Goal: Find specific page/section: Find specific page/section

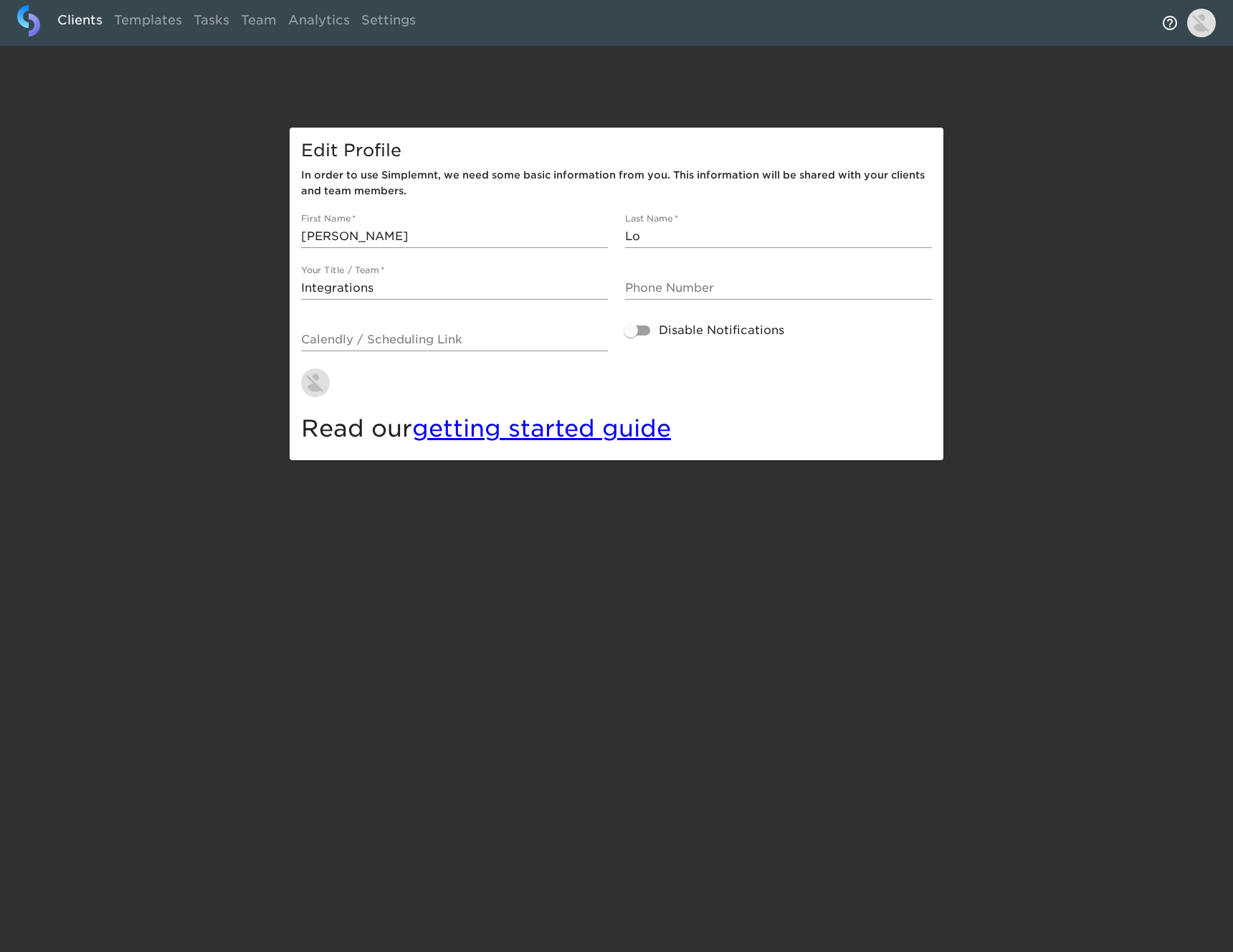
click at [79, 22] on link "Clients" at bounding box center [80, 23] width 57 height 35
select select "10"
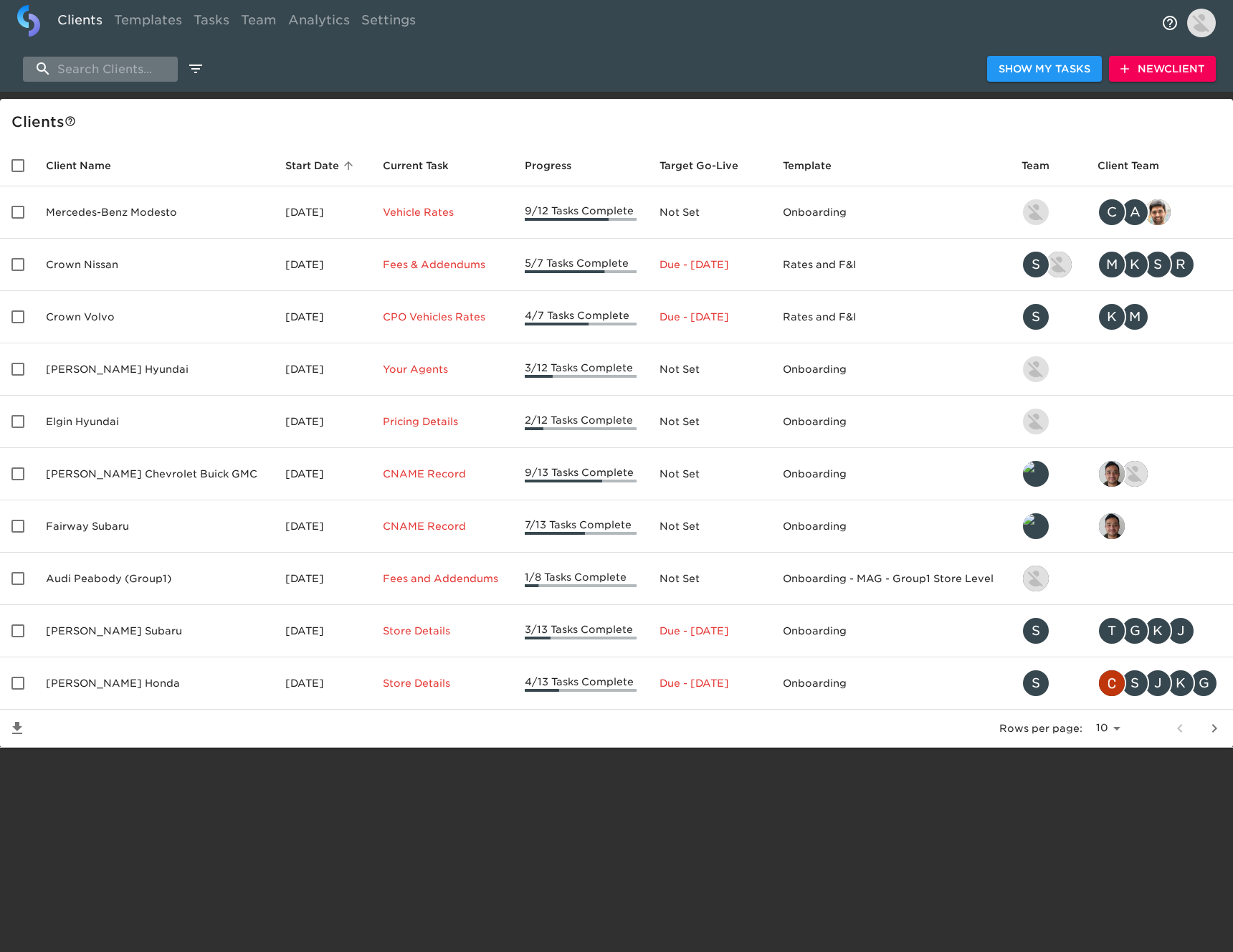
click at [153, 73] on input "search" at bounding box center [100, 70] width 155 height 26
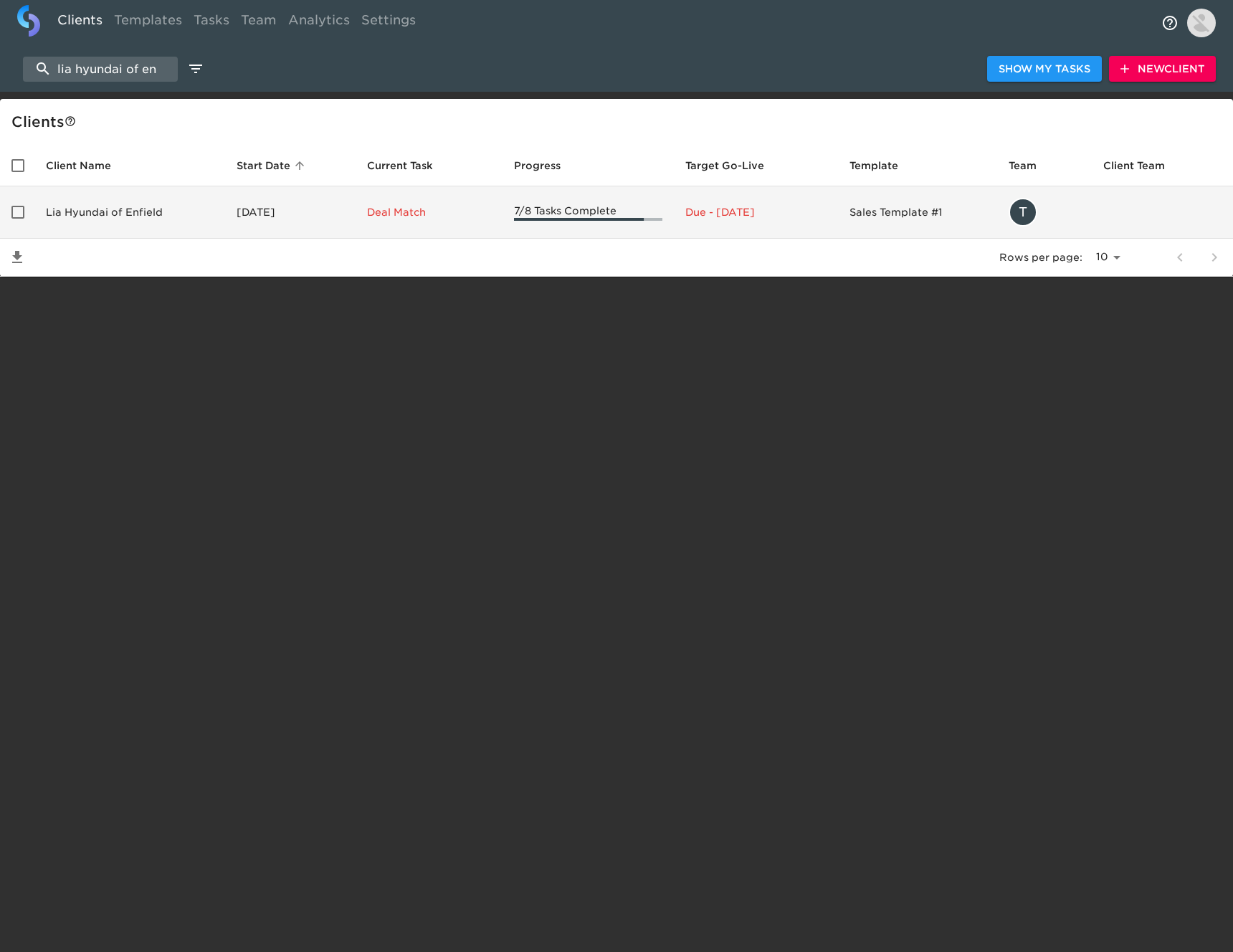
type input "lia hyundai of en"
click at [153, 209] on td "Lia Hyundai of Enfield" at bounding box center [130, 212] width 190 height 52
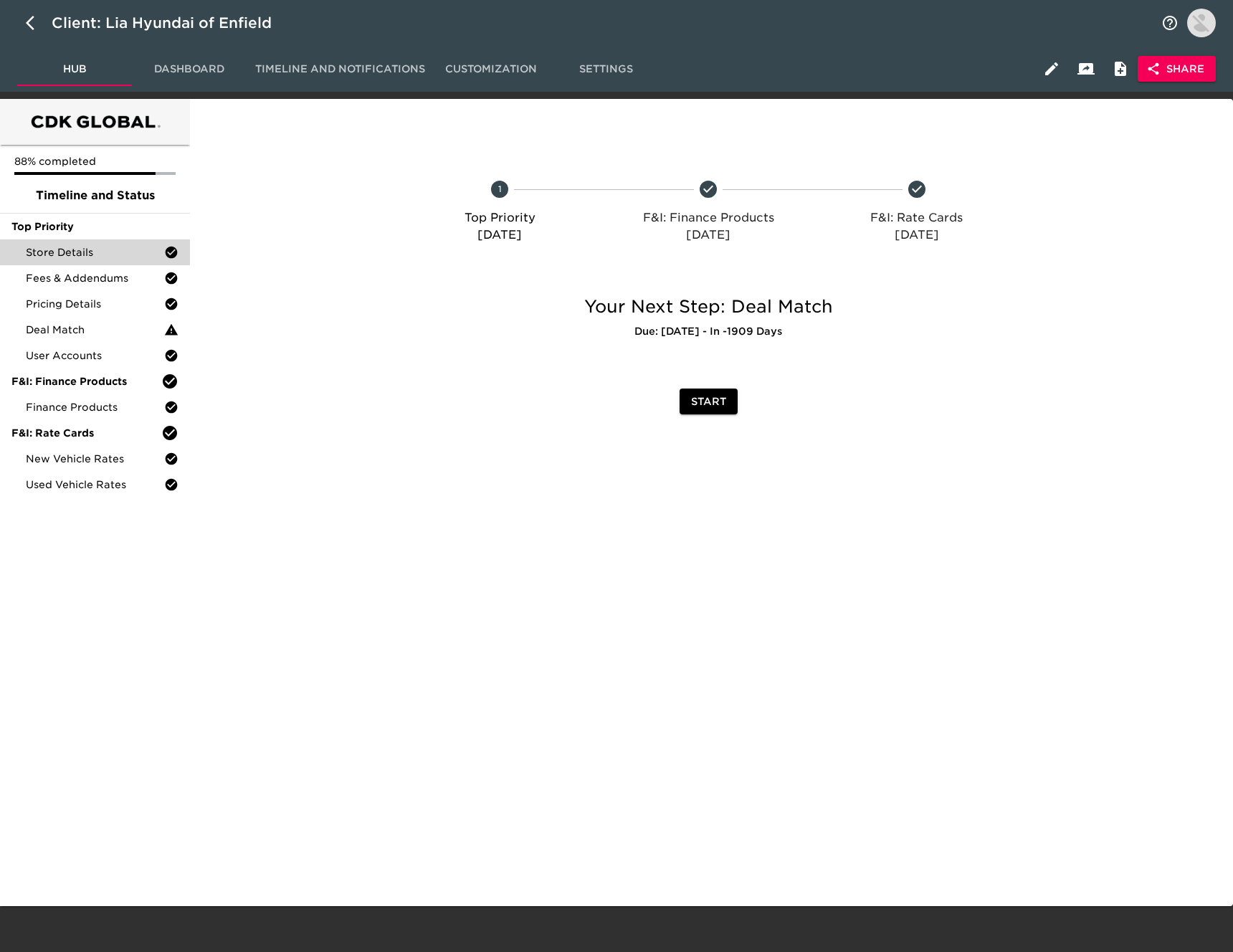
click at [94, 264] on div "Store Details" at bounding box center [95, 252] width 190 height 26
